Goal: Transaction & Acquisition: Purchase product/service

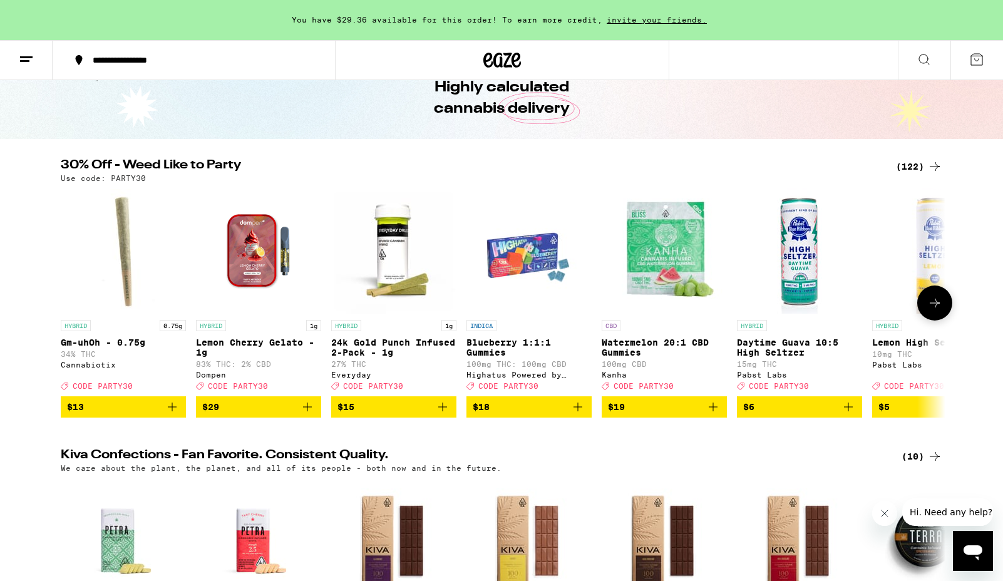
click at [578, 412] on icon "Add to bag" at bounding box center [578, 407] width 9 height 9
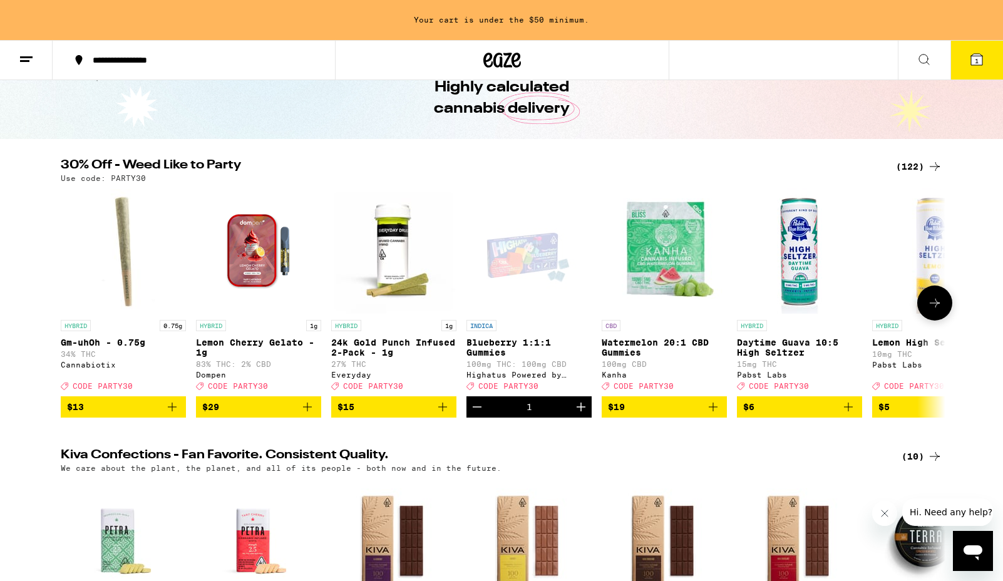
click at [578, 415] on icon "Increment" at bounding box center [581, 407] width 15 height 15
click at [978, 61] on span "2" at bounding box center [977, 61] width 4 height 8
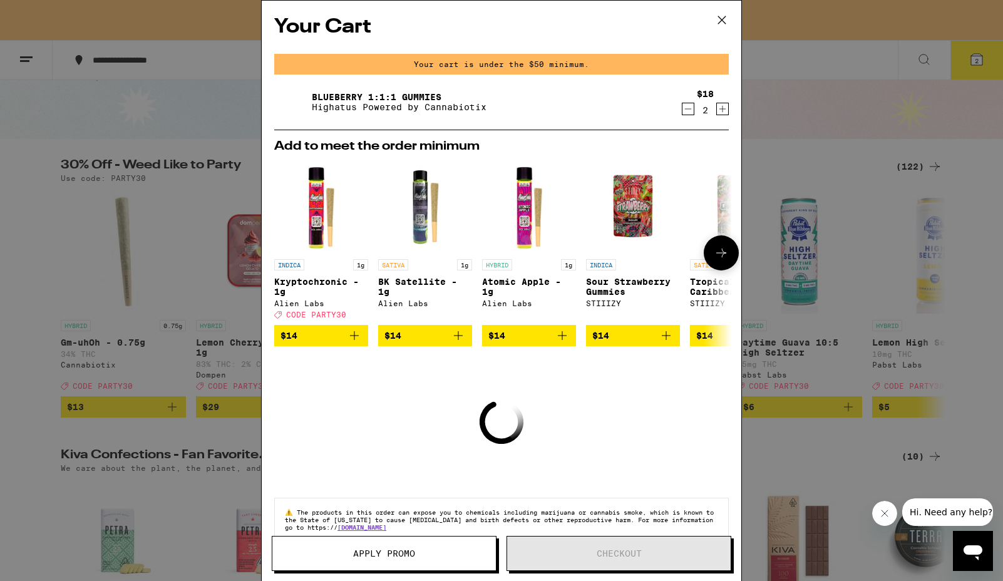
scroll to position [32, 0]
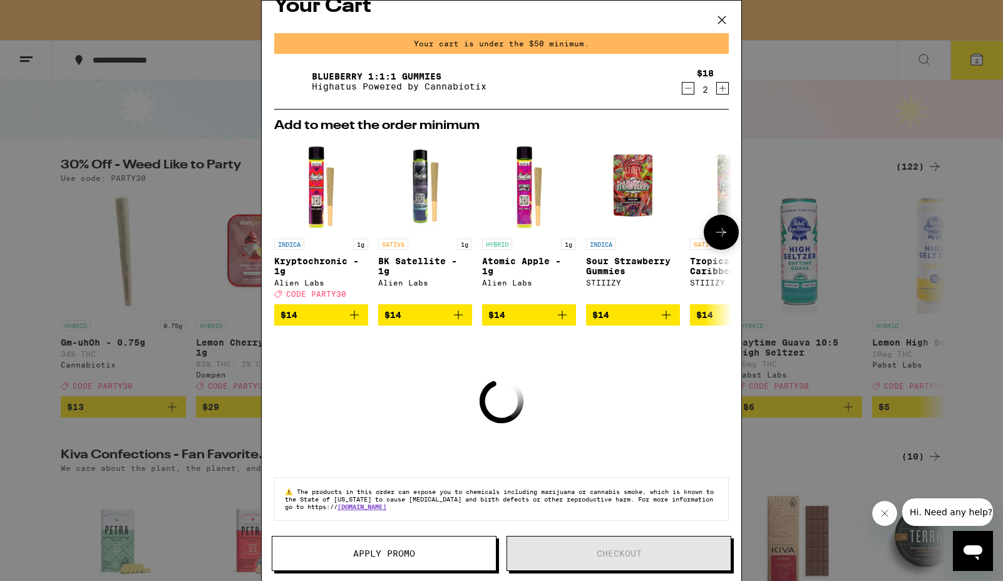
click at [464, 308] on icon "Add to bag" at bounding box center [458, 315] width 15 height 15
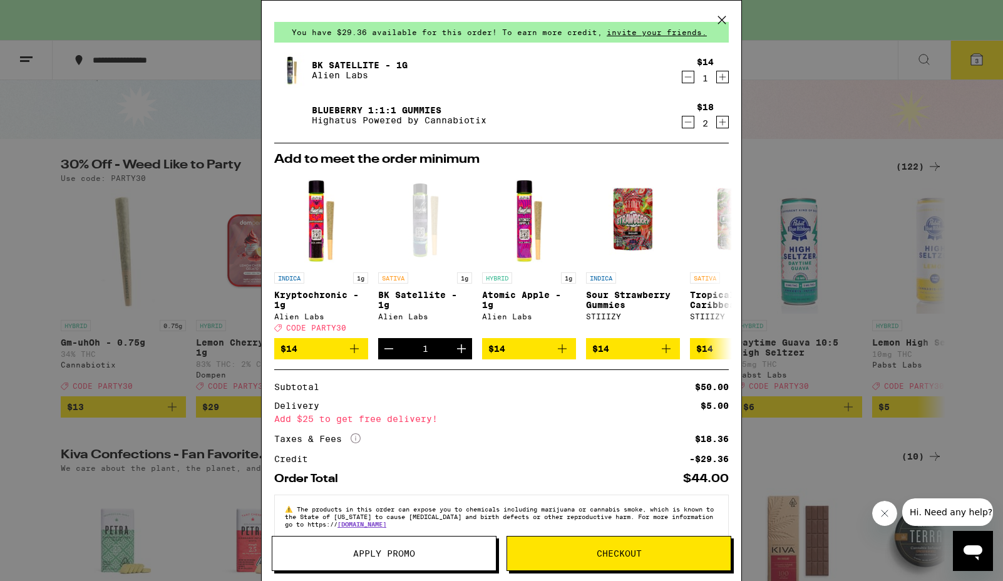
click at [557, 546] on button "Checkout" at bounding box center [619, 553] width 225 height 35
